Goal: Task Accomplishment & Management: Complete application form

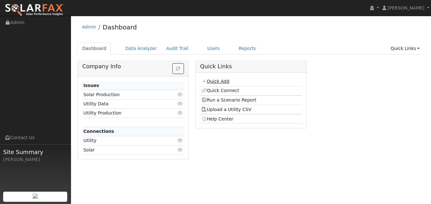
click at [225, 84] on link "Quick Add" at bounding box center [215, 81] width 28 height 5
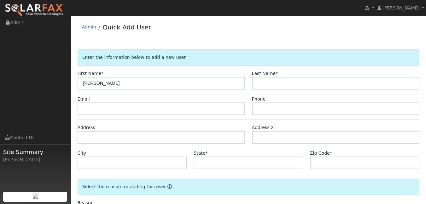
type input "Howard"
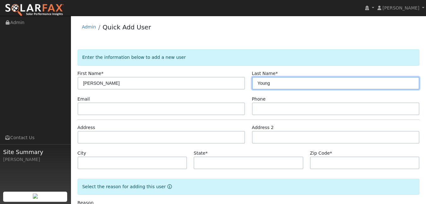
type input "Young"
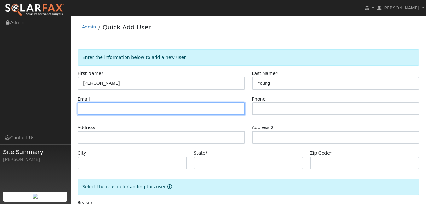
click at [105, 115] on input "text" at bounding box center [162, 108] width 168 height 13
click at [116, 115] on input "text" at bounding box center [162, 108] width 168 height 13
paste input "howard.y.young@gmail.com"
type input "howard.y.young@gmail.com"
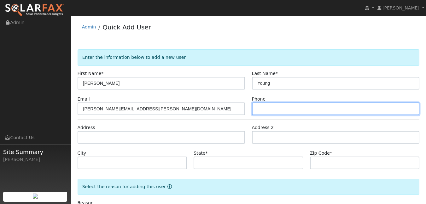
click at [268, 115] on input "text" at bounding box center [336, 108] width 168 height 13
click at [264, 115] on input "text" at bounding box center [336, 108] width 168 height 13
paste input "925-378-0678"
type input "925-378-0678"
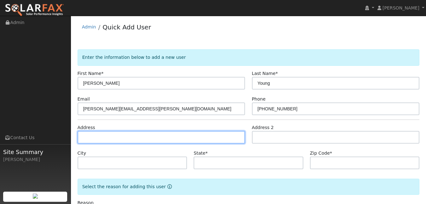
click at [122, 143] on input "text" at bounding box center [162, 137] width 168 height 13
click at [88, 143] on input "text" at bounding box center [162, 137] width 168 height 13
paste input "618 Oakdale Avenue"
type input "618 Oakdale Avenue"
type input "Corte Madera"
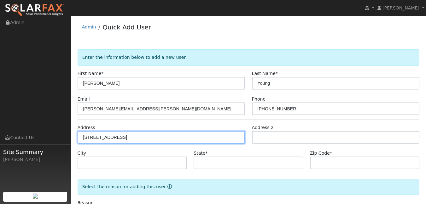
type input "CA"
type input "94925"
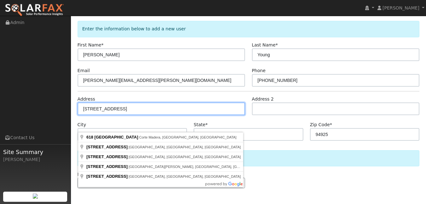
scroll to position [56, 0]
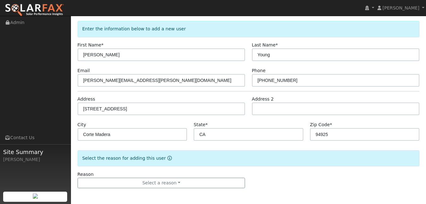
click at [305, 154] on div "Select the reason for adding this user" at bounding box center [249, 158] width 342 height 16
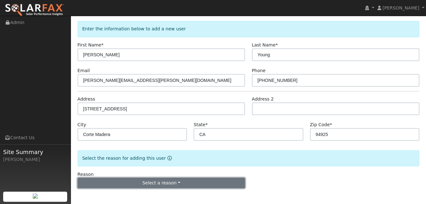
click at [170, 183] on button "Select a reason" at bounding box center [162, 182] width 168 height 11
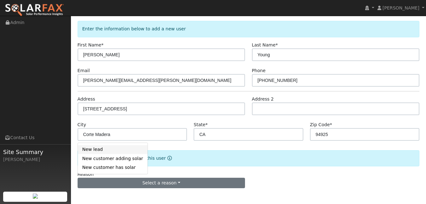
click at [111, 145] on link "New lead" at bounding box center [113, 149] width 70 height 9
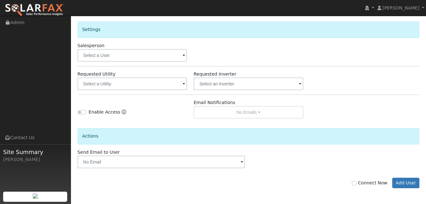
scroll to position [255, 0]
click at [150, 77] on input "text" at bounding box center [133, 83] width 110 height 13
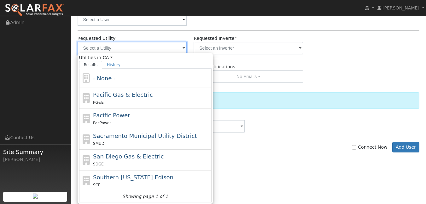
click at [179, 54] on input "text" at bounding box center [133, 48] width 110 height 13
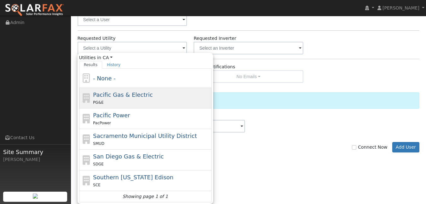
click at [135, 98] on span "Pacific Gas & Electric" at bounding box center [123, 94] width 60 height 7
type input "Pacific Gas & Electric"
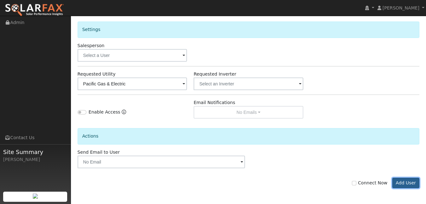
click at [401, 183] on button "Add User" at bounding box center [405, 182] width 27 height 11
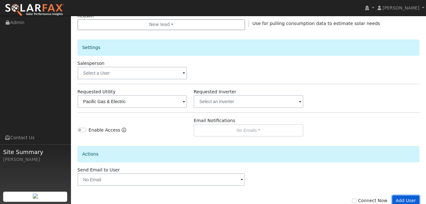
scroll to position [281, 0]
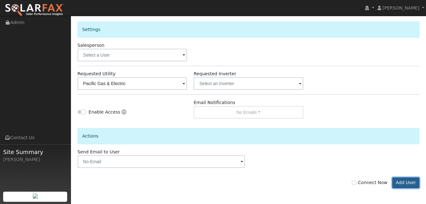
click at [404, 180] on button "Add User" at bounding box center [405, 182] width 27 height 11
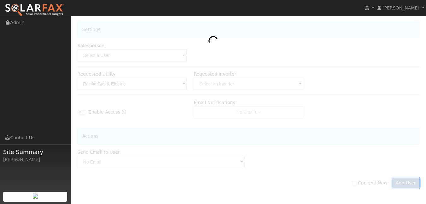
scroll to position [255, 0]
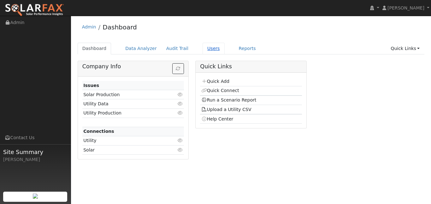
click at [223, 54] on link "Users" at bounding box center [214, 49] width 22 height 12
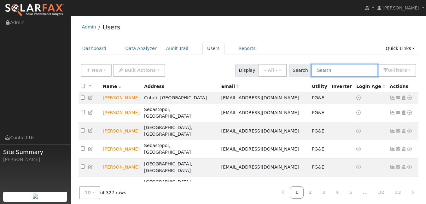
click at [328, 77] on input "text" at bounding box center [344, 70] width 67 height 13
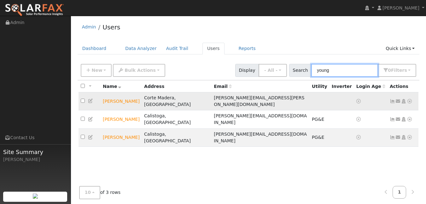
type input "young"
click at [92, 103] on icon at bounding box center [91, 100] width 6 height 4
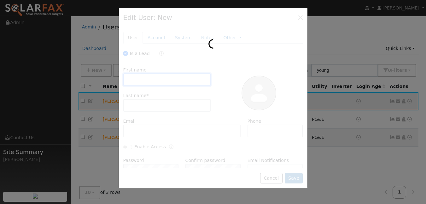
checkbox input "true"
type input "Howard"
type input "Young"
type input "howard.y.young@gmail.com"
type input "925-378-0678"
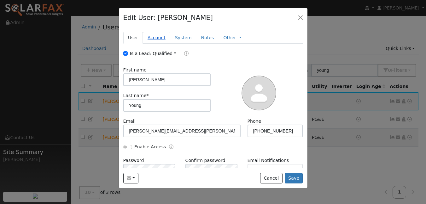
click at [154, 44] on link "Account" at bounding box center [156, 38] width 27 height 12
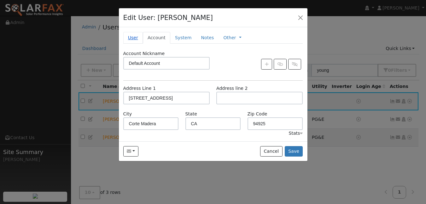
click at [136, 44] on link "User" at bounding box center [133, 38] width 20 height 12
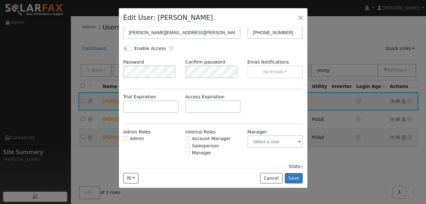
scroll to position [100, 0]
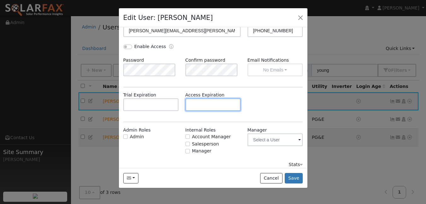
click at [207, 111] on input "text" at bounding box center [214, 104] width 56 height 13
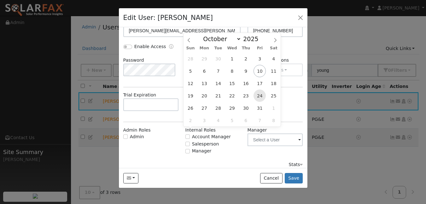
click at [264, 92] on span "24" at bounding box center [260, 95] width 12 height 12
type input "10/24/2025"
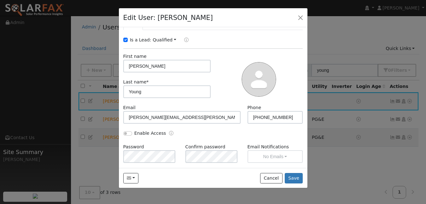
scroll to position [0, 0]
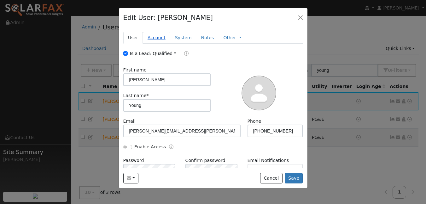
click at [157, 43] on link "Account" at bounding box center [156, 38] width 27 height 12
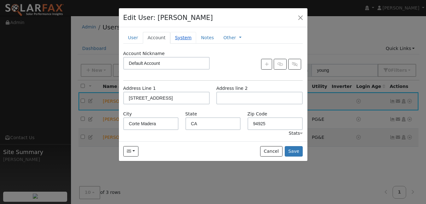
click at [190, 44] on link "System" at bounding box center [183, 38] width 26 height 12
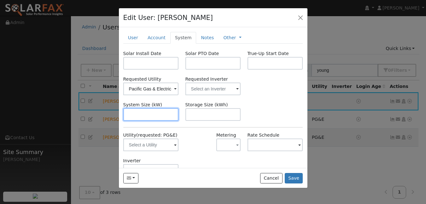
click at [155, 121] on input "text" at bounding box center [151, 114] width 56 height 13
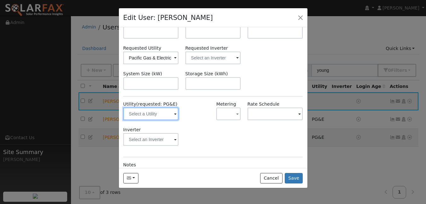
click at [168, 120] on input "text" at bounding box center [151, 113] width 56 height 13
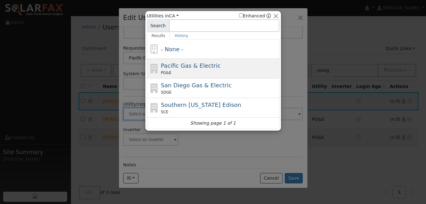
click at [191, 69] on span "Pacific Gas & Electric" at bounding box center [191, 65] width 60 height 7
type input "PG&E"
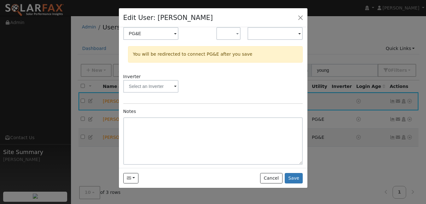
scroll to position [111, 0]
click at [290, 183] on button "Save" at bounding box center [294, 178] width 18 height 11
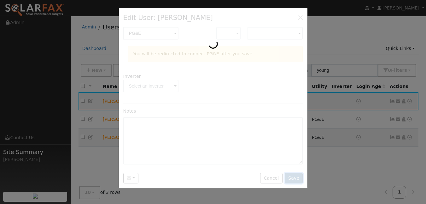
scroll to position [0, 0]
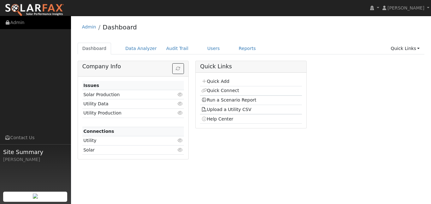
click at [10, 25] on icon at bounding box center [8, 22] width 6 height 4
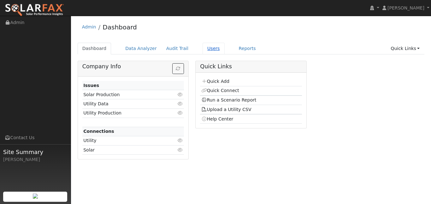
click at [225, 54] on link "Users" at bounding box center [214, 49] width 22 height 12
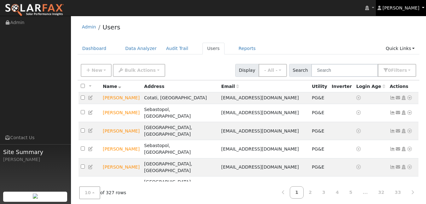
click at [392, 10] on span "[PERSON_NAME]" at bounding box center [401, 7] width 37 height 5
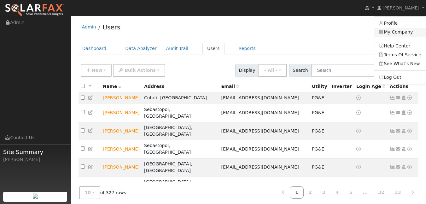
click at [393, 37] on link "My Company" at bounding box center [400, 32] width 52 height 9
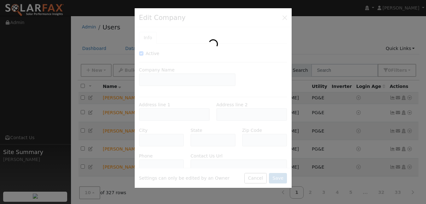
type input "Vital Energy Solar"
type input "[STREET_ADDRESS]"
type input "Building B"
type input "Sebastopol"
type input "CA"
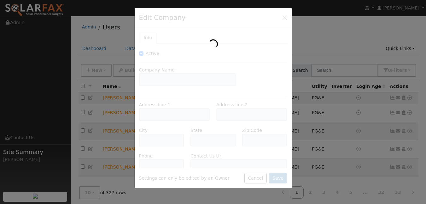
type input "95472"
type input "[PHONE_NUMBER]"
type input "[URL][DOMAIN_NAME]"
type input "[EMAIL_ADDRESS][DOMAIN_NAME]"
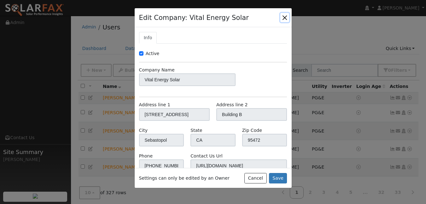
click at [280, 21] on button "button" at bounding box center [284, 17] width 9 height 9
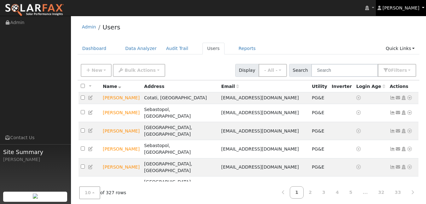
click at [410, 10] on span "[PERSON_NAME]" at bounding box center [401, 7] width 37 height 5
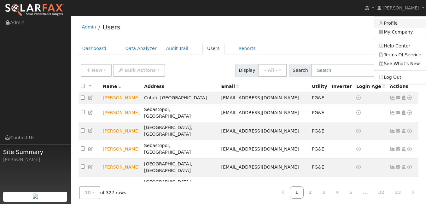
click at [392, 23] on link "Profile" at bounding box center [400, 23] width 52 height 9
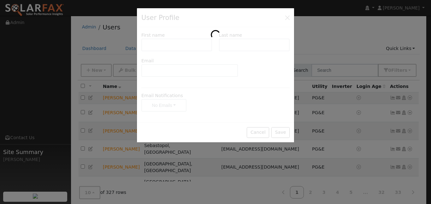
type input "[PERSON_NAME]"
type input "[EMAIL_ADDRESS][DOMAIN_NAME]"
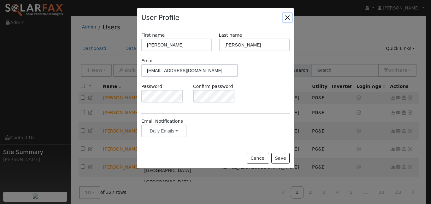
click at [283, 22] on button "Close" at bounding box center [287, 17] width 9 height 9
